Goal: Navigation & Orientation: Find specific page/section

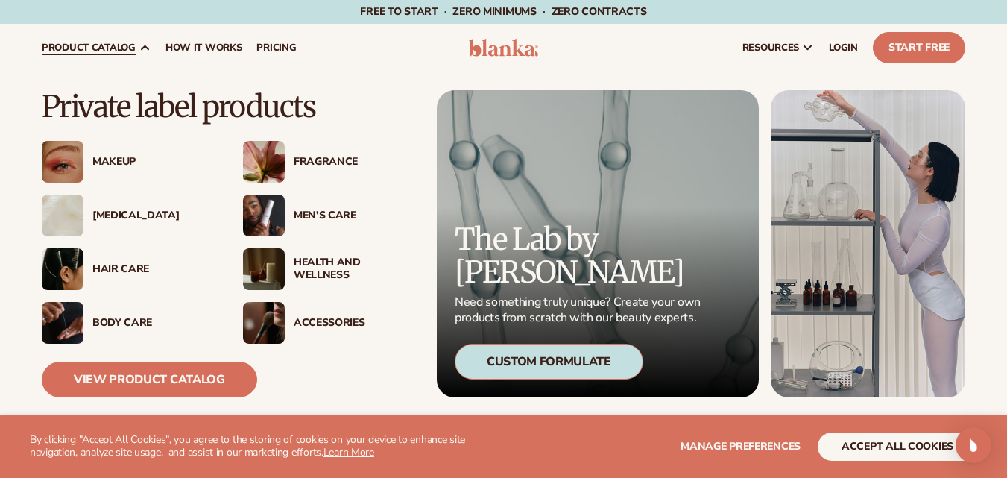
click at [109, 161] on div "Makeup" at bounding box center [152, 162] width 121 height 13
click at [105, 319] on div "Body Care" at bounding box center [152, 323] width 121 height 13
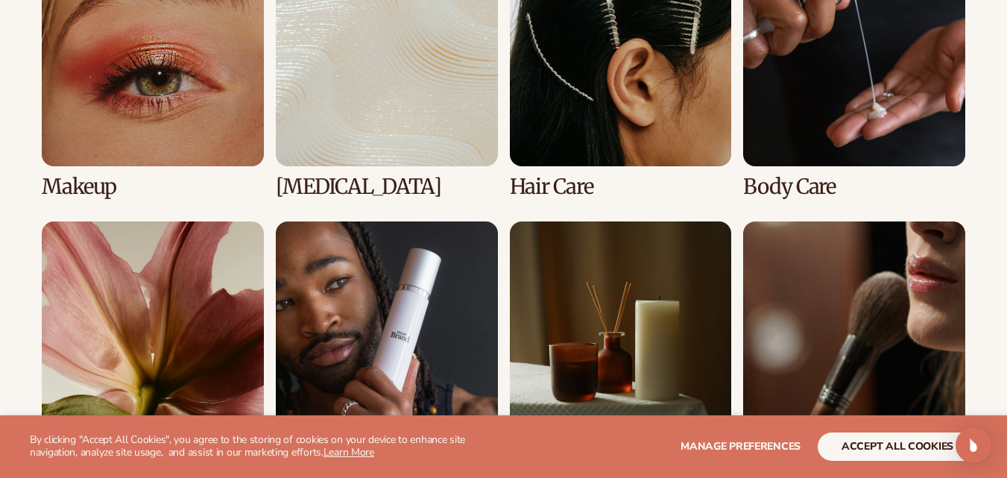
scroll to position [1192, 0]
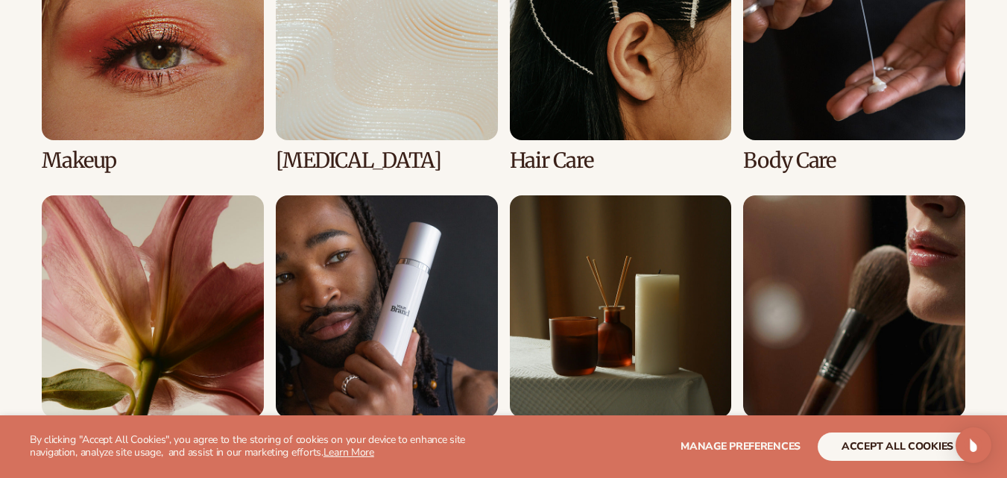
click at [398, 113] on link "2 / 8" at bounding box center [387, 45] width 222 height 254
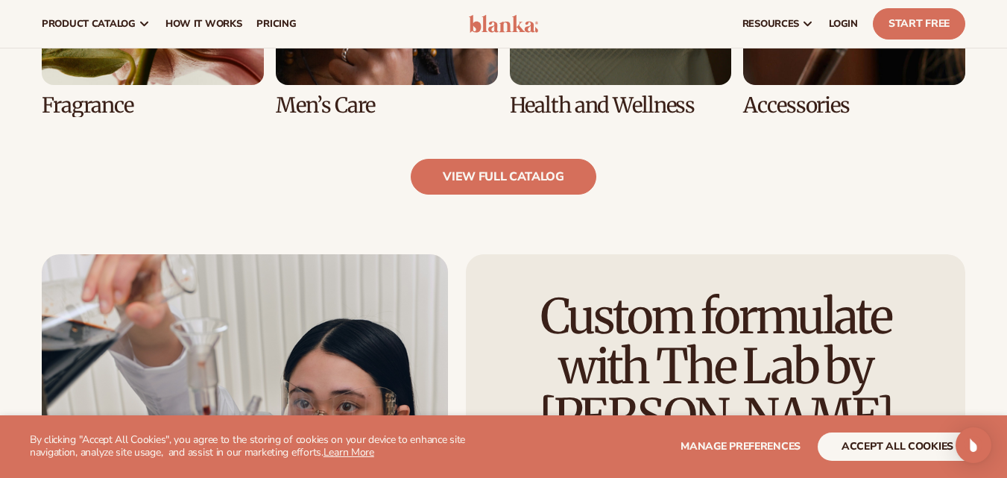
scroll to position [1341, 0]
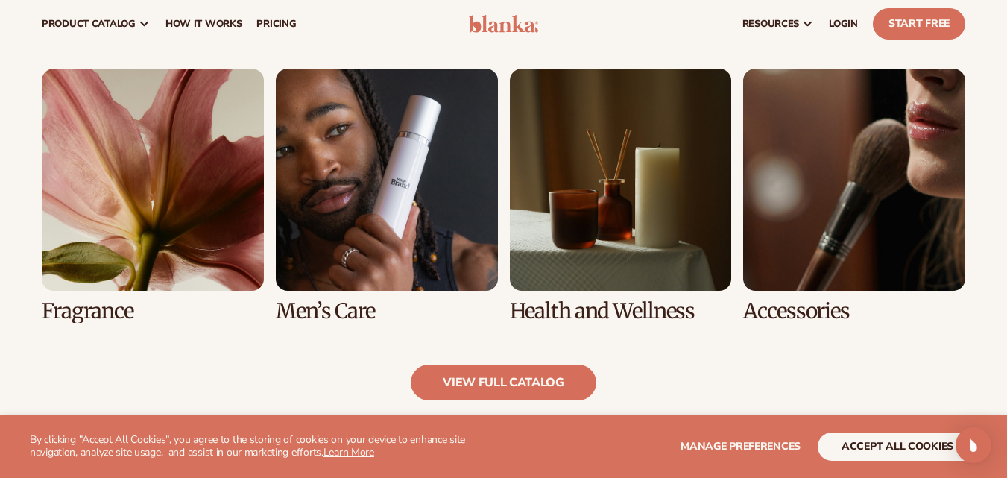
click at [610, 207] on link "7 / 8" at bounding box center [621, 196] width 222 height 254
click at [579, 314] on link "7 / 8" at bounding box center [621, 196] width 222 height 254
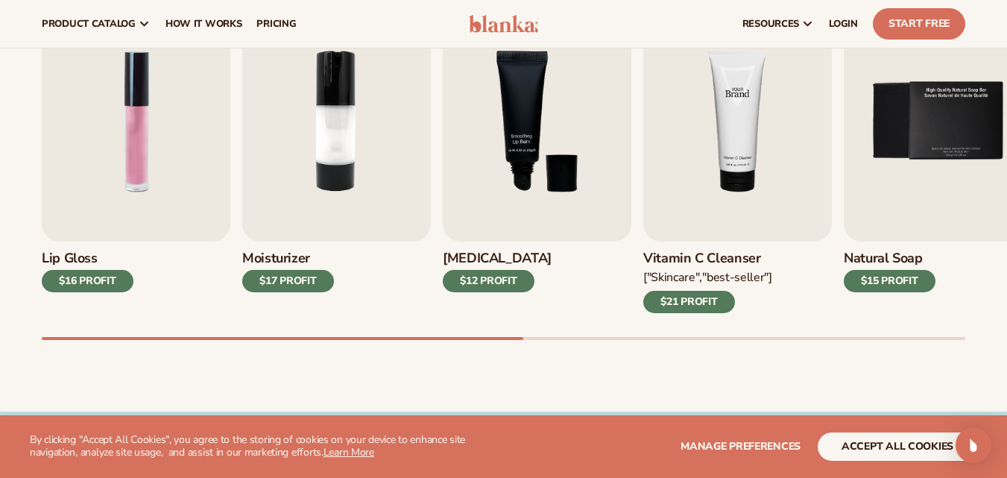
scroll to position [522, 0]
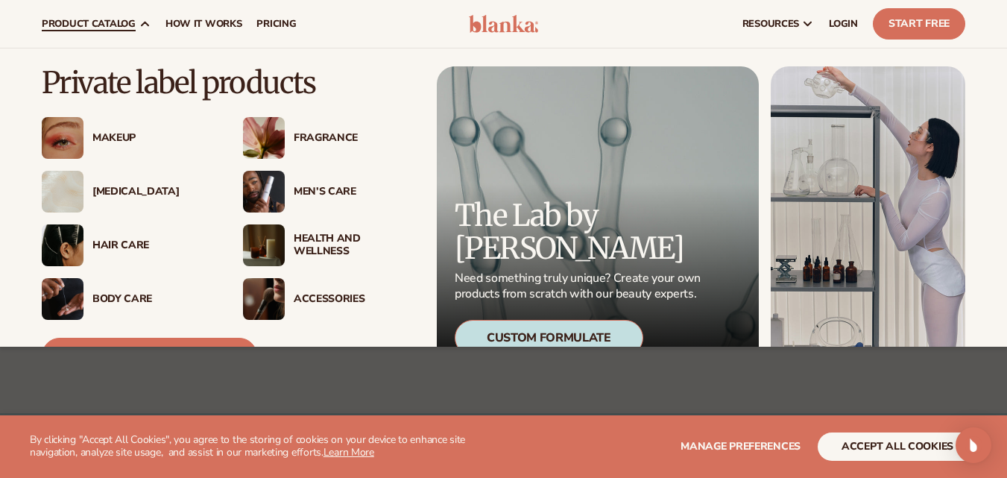
click at [303, 238] on div "Health And Wellness" at bounding box center [354, 245] width 121 height 25
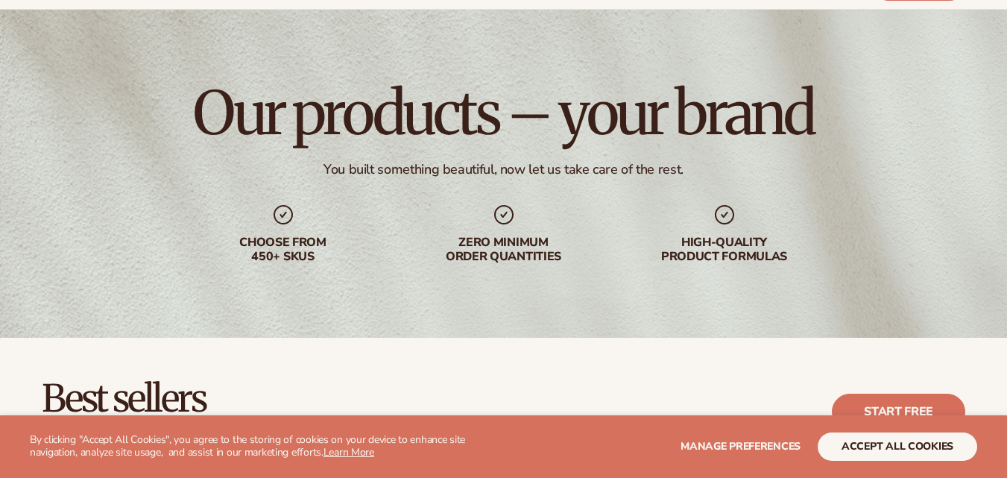
scroll to position [447, 0]
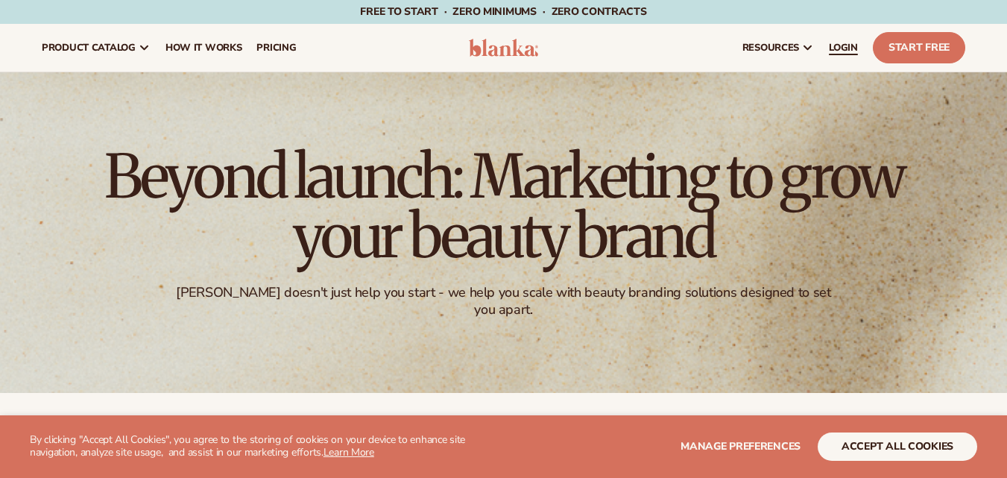
scroll to position [2, 0]
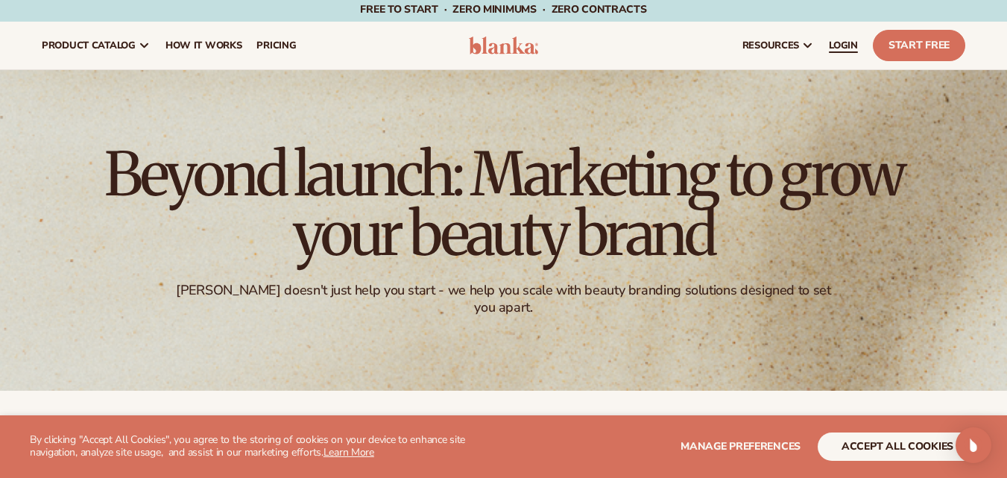
click at [844, 42] on span "LOGIN" at bounding box center [843, 45] width 29 height 12
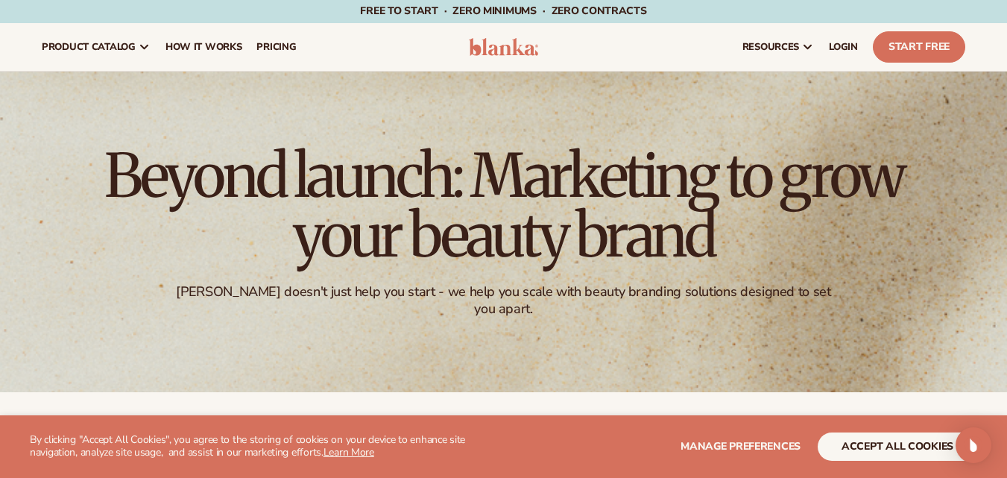
scroll to position [0, 0]
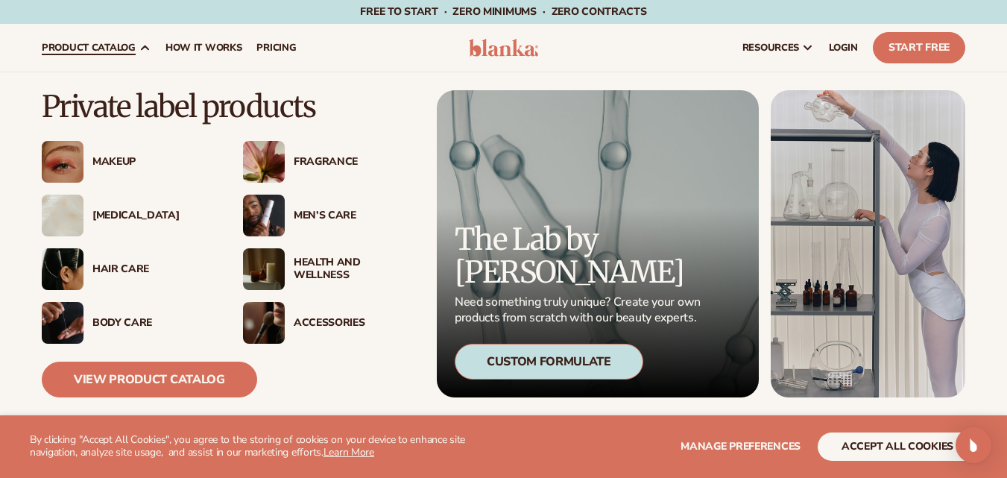
click at [118, 266] on div "Hair Care" at bounding box center [152, 269] width 121 height 13
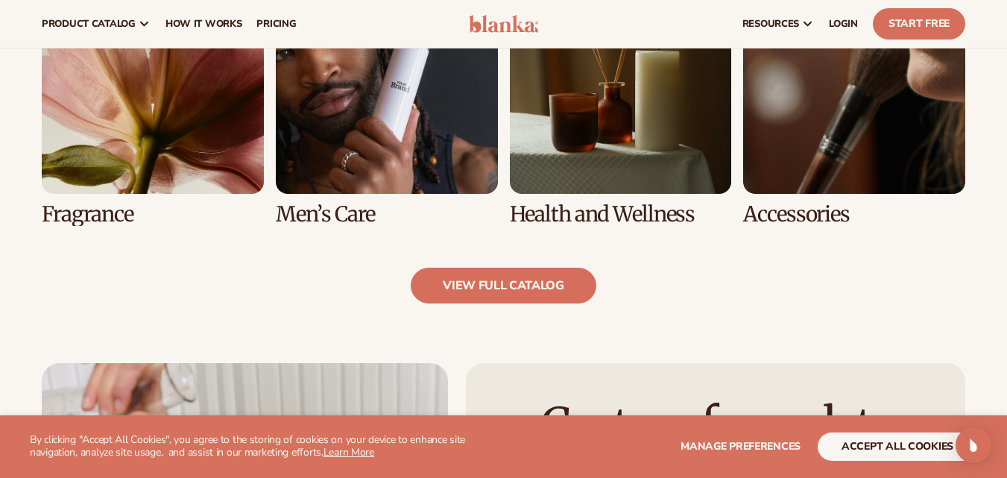
scroll to position [1341, 0]
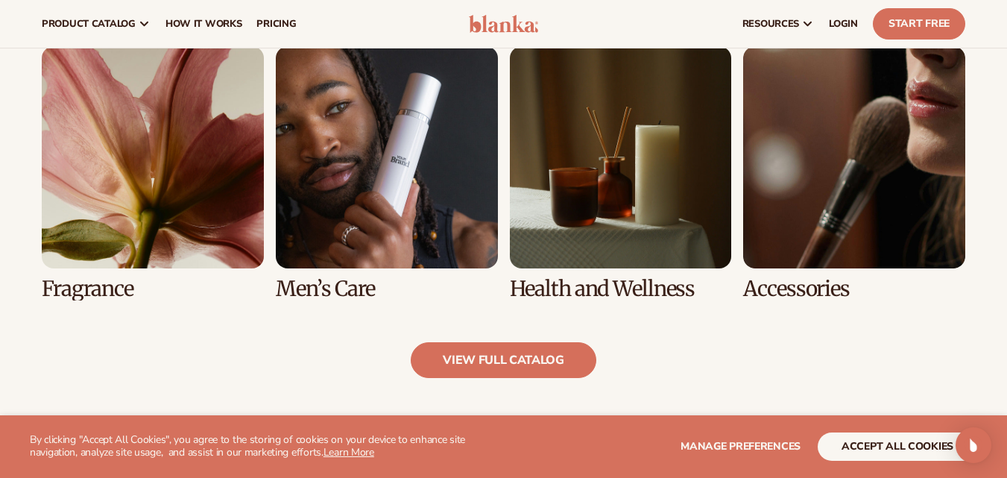
click at [379, 183] on link "6 / 8" at bounding box center [387, 173] width 222 height 254
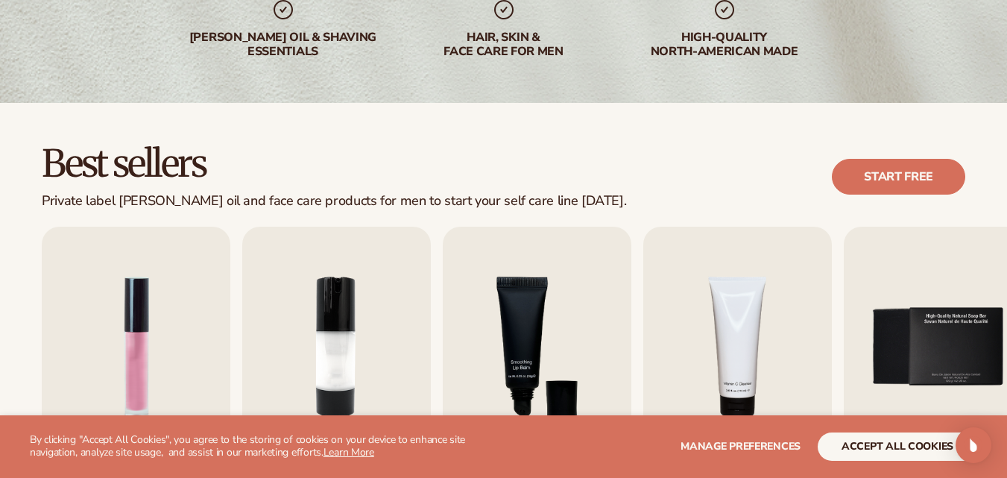
scroll to position [298, 0]
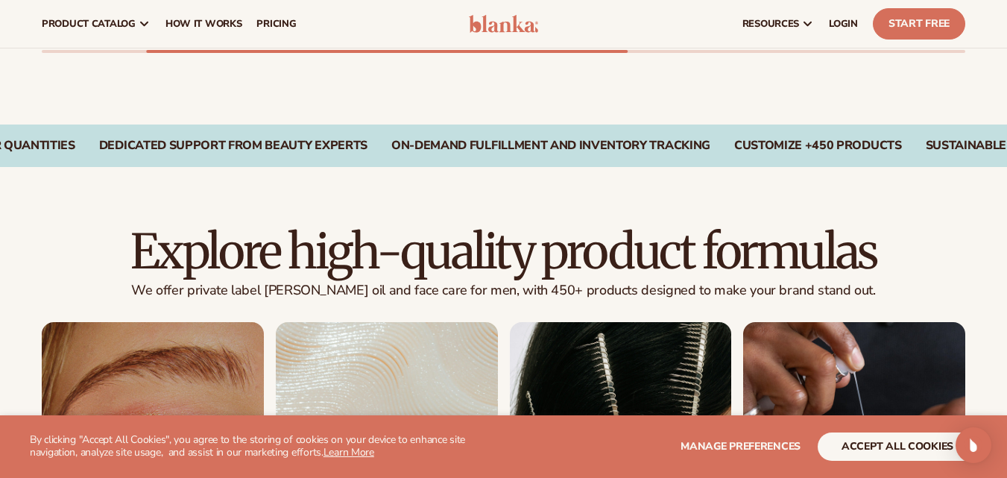
scroll to position [596, 0]
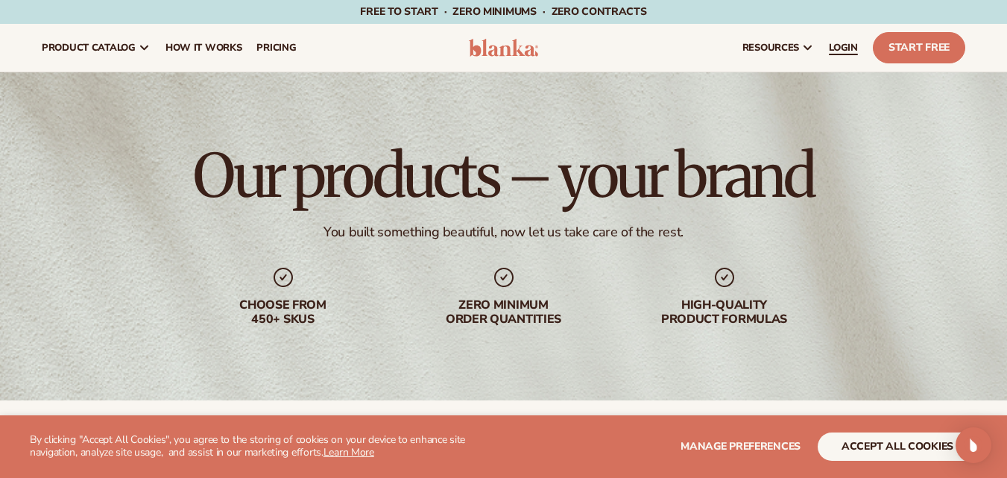
click at [841, 44] on span "LOGIN" at bounding box center [843, 48] width 29 height 12
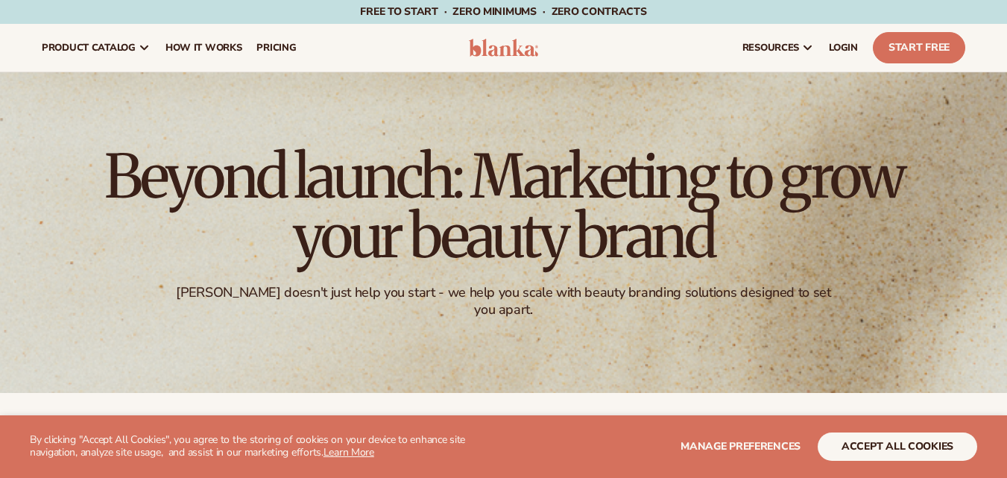
scroll to position [2, 0]
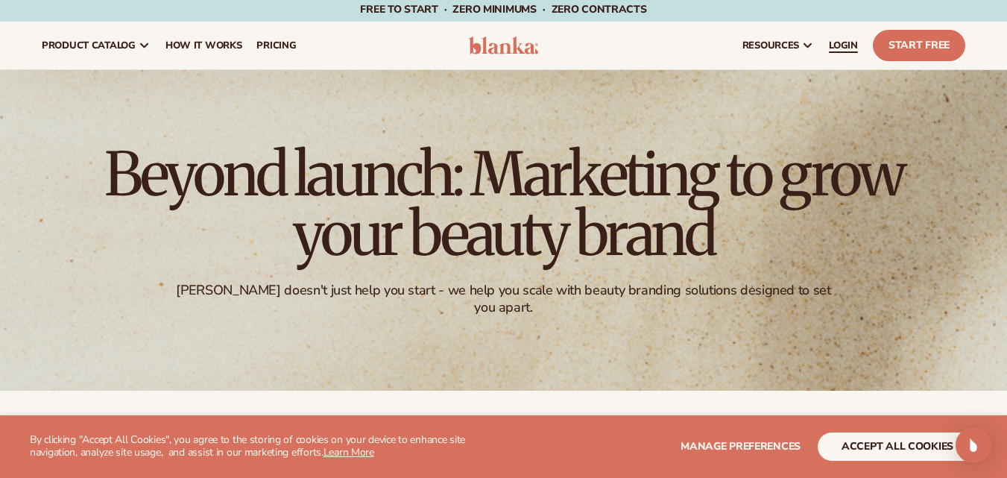
click at [829, 46] on span "LOGIN" at bounding box center [843, 45] width 29 height 12
